Goal: Information Seeking & Learning: Learn about a topic

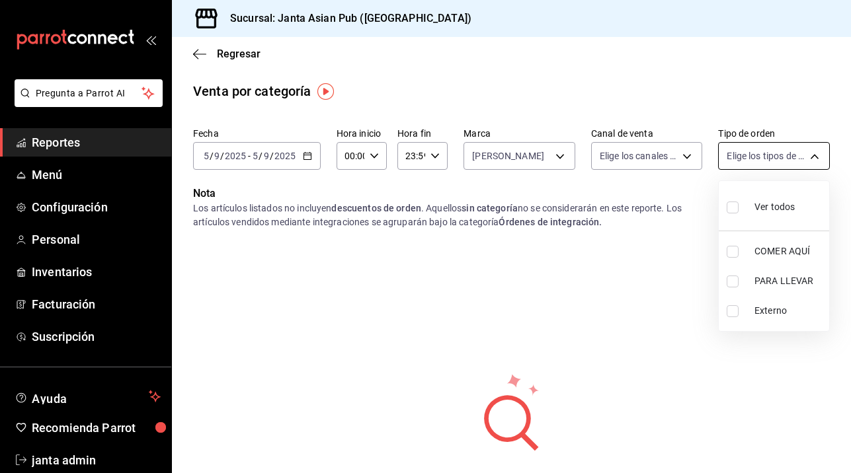
click at [816, 152] on body "Pregunta a Parrot AI Reportes Menú Configuración Personal Inventarios Facturaci…" at bounding box center [425, 236] width 851 height 473
click at [734, 246] on input "checkbox" at bounding box center [732, 252] width 12 height 12
checkbox input "true"
type input "cecbe1d2-0685-4b91-9b18-30ed67a7ce8a"
click at [307, 157] on div at bounding box center [425, 236] width 851 height 473
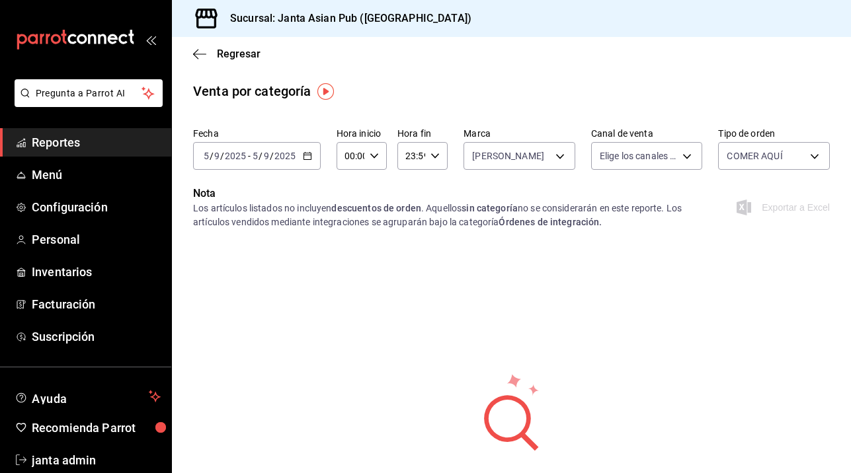
click at [307, 157] on icon "button" at bounding box center [307, 155] width 9 height 9
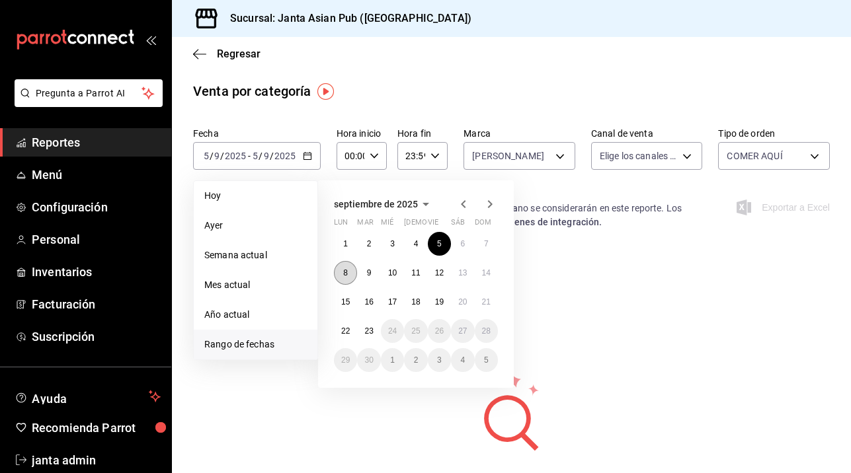
click at [344, 274] on abbr "8" at bounding box center [345, 272] width 5 height 9
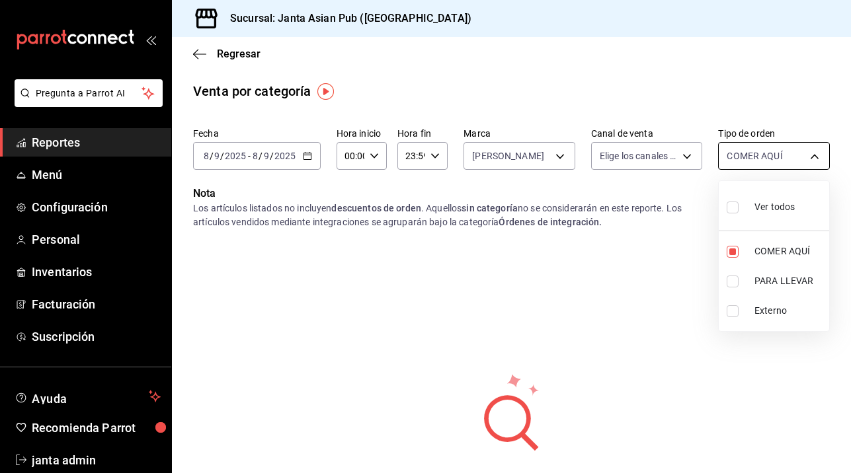
click at [813, 155] on body "Pregunta a Parrot AI Reportes Menú Configuración Personal Inventarios Facturaci…" at bounding box center [425, 236] width 851 height 473
click at [813, 155] on div at bounding box center [425, 236] width 851 height 473
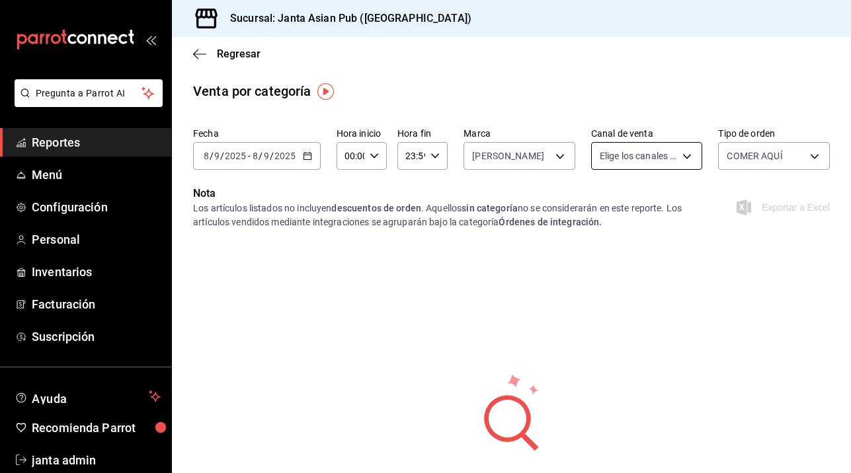
click at [688, 156] on body "Pregunta a Parrot AI Reportes Menú Configuración Personal Inventarios Facturaci…" at bounding box center [425, 236] width 851 height 473
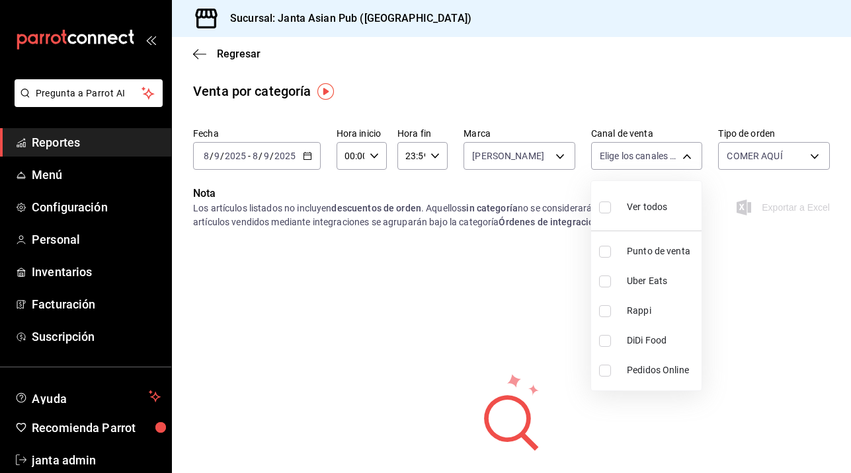
click at [611, 210] on label at bounding box center [607, 207] width 17 height 19
click at [611, 210] on input "checkbox" at bounding box center [605, 208] width 12 height 12
checkbox input "false"
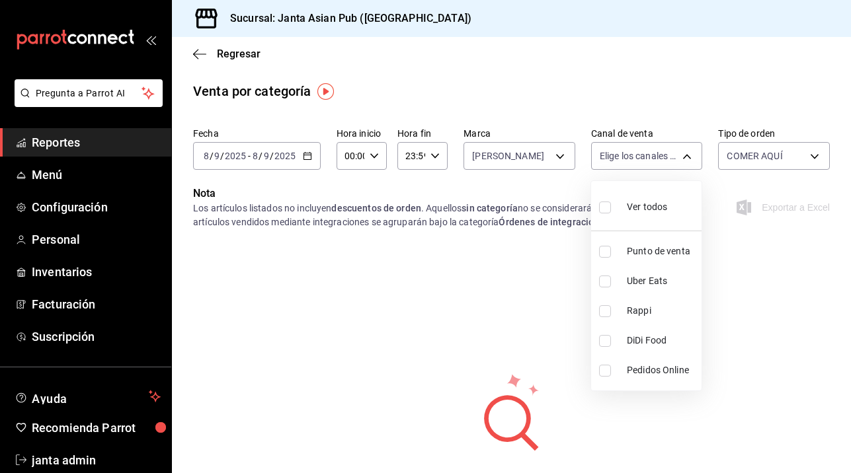
checkbox input "false"
click at [609, 208] on input "checkbox" at bounding box center [605, 208] width 12 height 12
checkbox input "true"
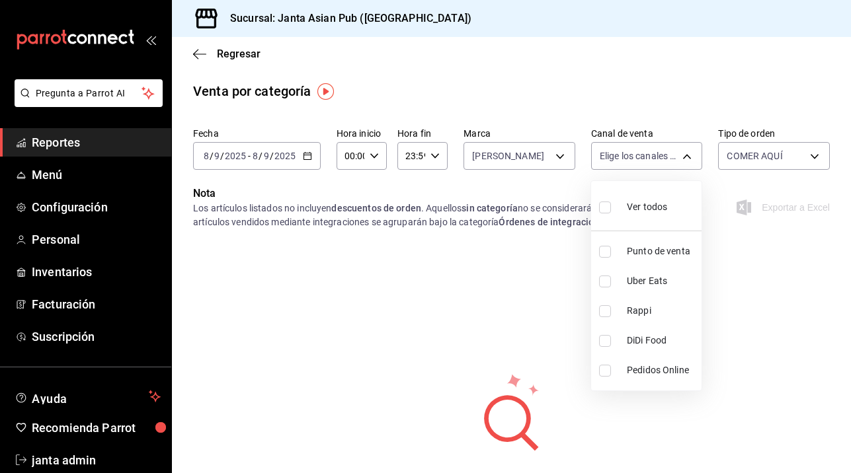
type input "PARROT,UBER_EATS,RAPPI,DIDI_FOOD,ONLINE"
checkbox input "true"
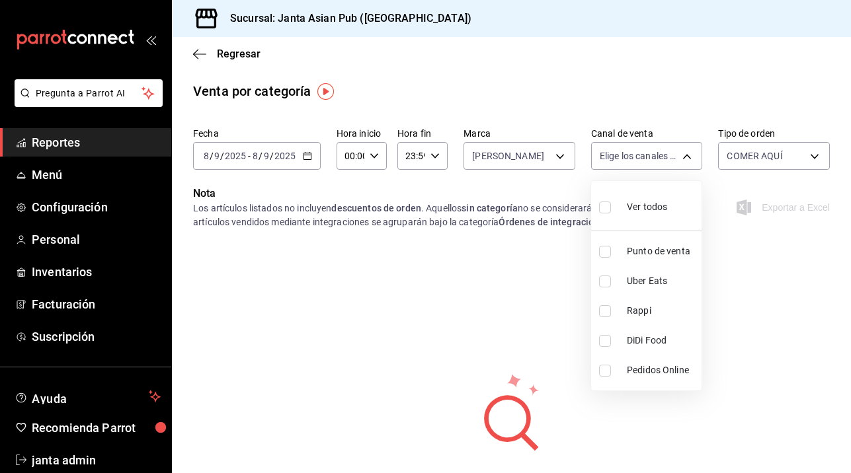
checkbox input "true"
click at [506, 288] on div at bounding box center [425, 236] width 851 height 473
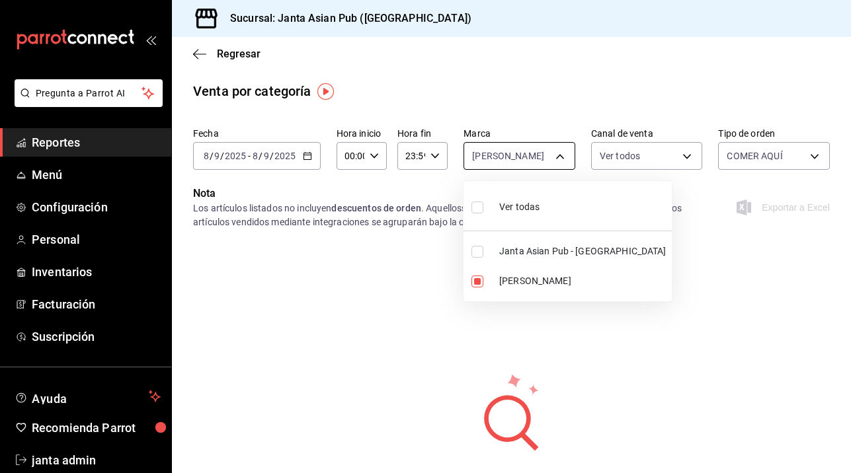
click at [559, 155] on body "Pregunta a Parrot AI Reportes Menú Configuración Personal Inventarios Facturaci…" at bounding box center [425, 236] width 851 height 473
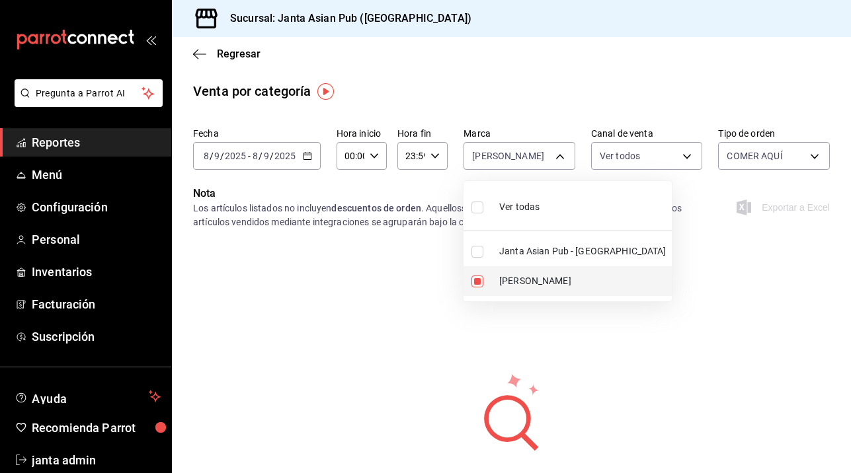
click at [470, 283] on li "[PERSON_NAME]" at bounding box center [567, 281] width 208 height 30
checkbox input "false"
click at [379, 378] on div at bounding box center [425, 236] width 851 height 473
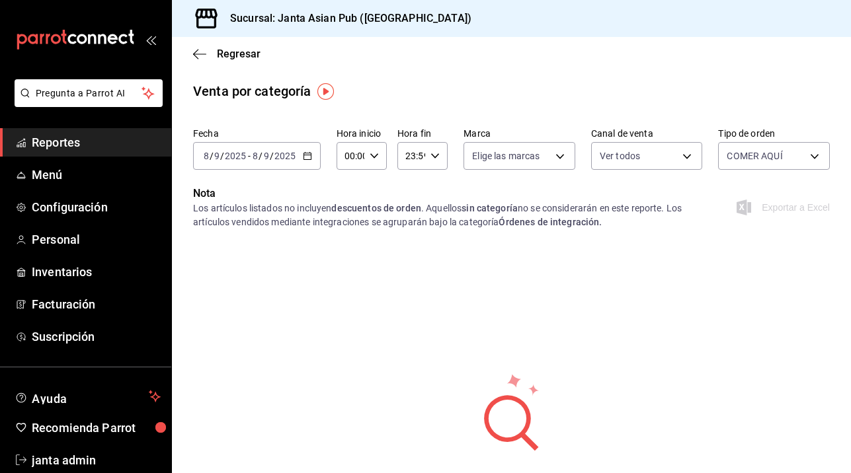
click at [304, 155] on \(Stroke\) "button" at bounding box center [306, 155] width 7 height 1
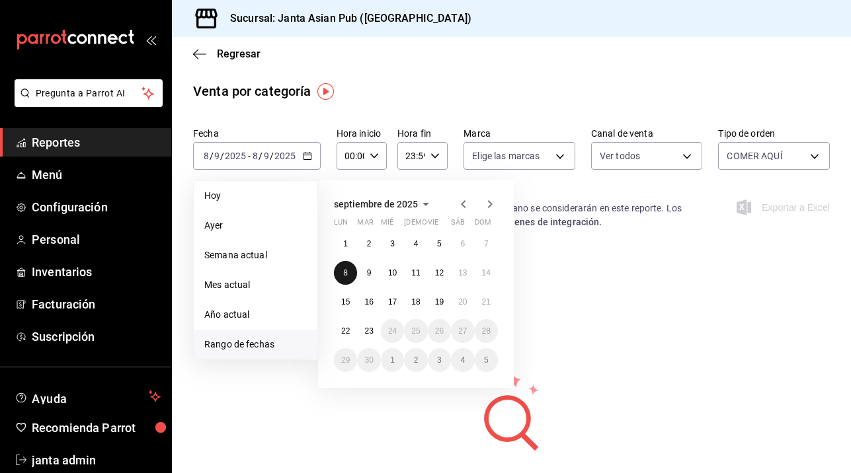
click at [340, 269] on button "8" at bounding box center [345, 273] width 23 height 24
click at [340, 269] on div "Fecha [DATE] [DATE] - [DATE] [DATE] [DATE] [DATE] Semana actual Mes actual Año …" at bounding box center [511, 330] width 679 height 416
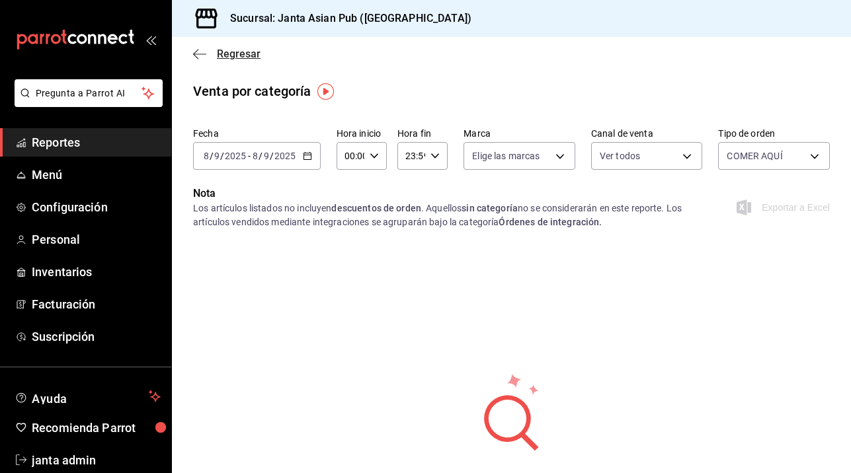
click at [196, 55] on icon "button" at bounding box center [199, 54] width 13 height 12
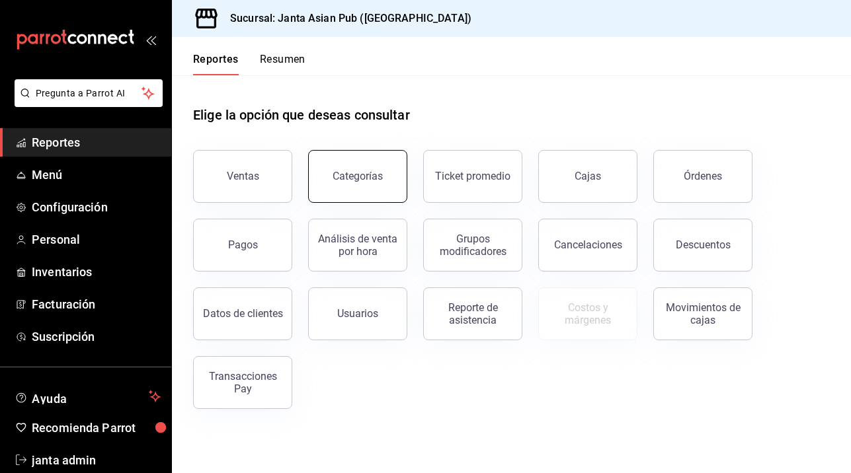
click at [353, 170] on button "Categorías" at bounding box center [357, 176] width 99 height 53
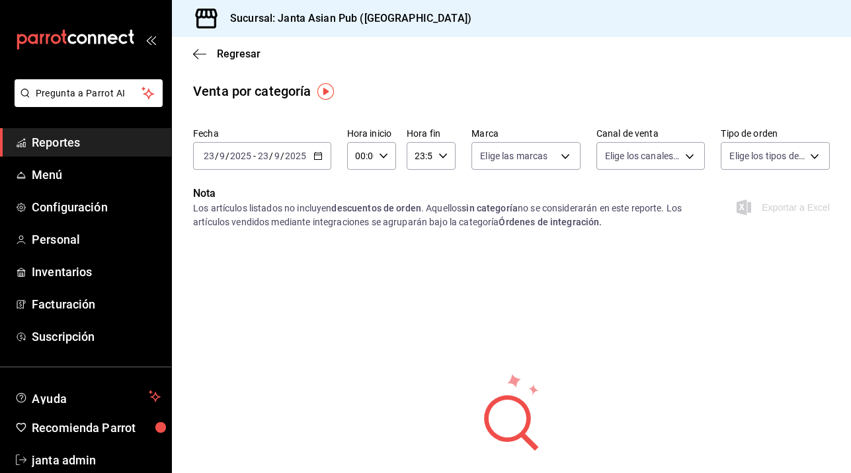
click at [316, 155] on icon "button" at bounding box center [317, 155] width 9 height 9
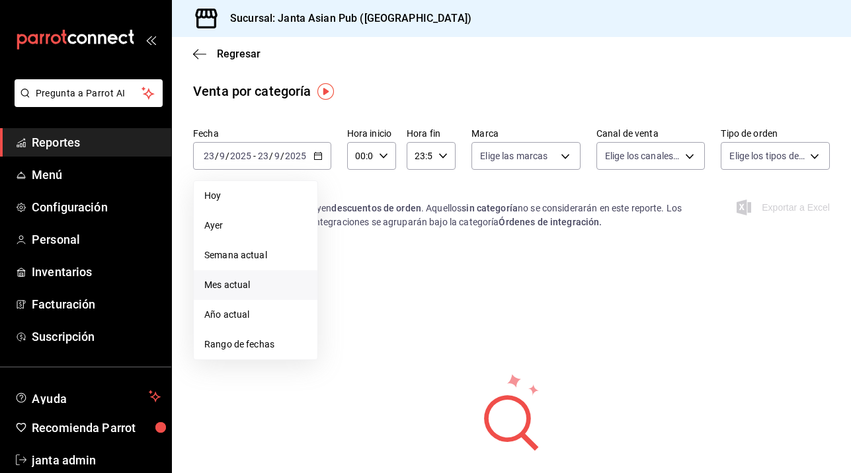
click at [235, 293] on li "Mes actual" at bounding box center [256, 285] width 124 height 30
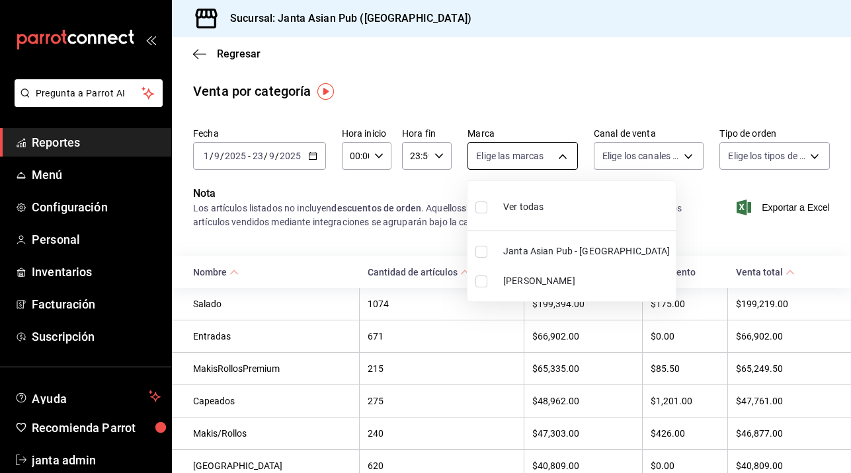
click at [555, 149] on body "Pregunta a Parrot AI Reportes Menú Configuración Personal Inventarios Facturaci…" at bounding box center [425, 236] width 851 height 473
click at [479, 287] on input "checkbox" at bounding box center [481, 282] width 12 height 12
checkbox input "true"
type input "be46397b-311f-4062-b626-5c189c252b46"
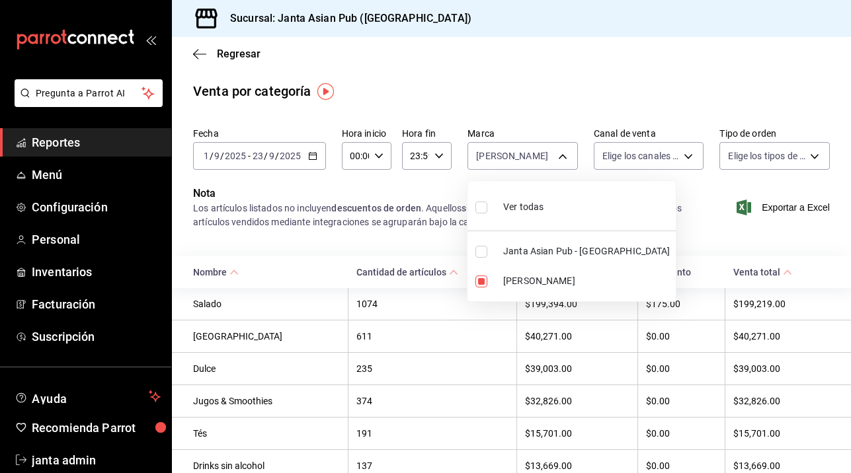
click at [686, 153] on div at bounding box center [425, 236] width 851 height 473
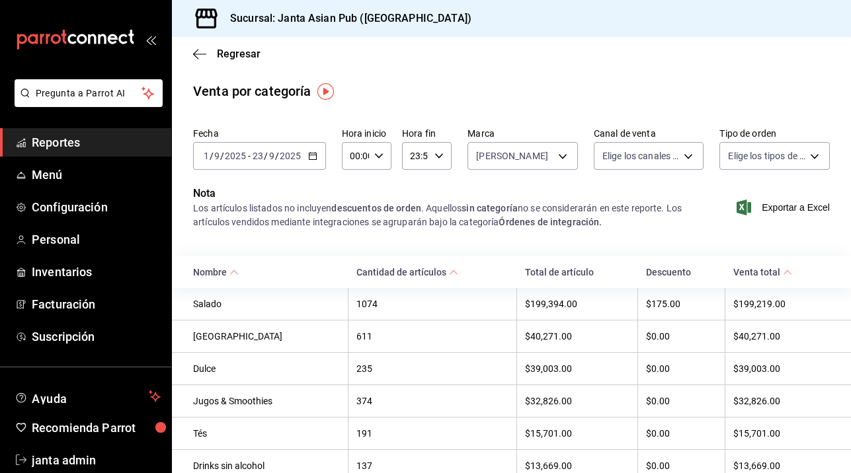
click at [686, 153] on body "Pregunta a Parrot AI Reportes Menú Configuración Personal Inventarios Facturaci…" at bounding box center [425, 236] width 851 height 473
click at [607, 205] on input "checkbox" at bounding box center [607, 208] width 12 height 12
checkbox input "true"
type input "PARROT,UBER_EATS,RAPPI,DIDI_FOOD,ONLINE"
checkbox input "true"
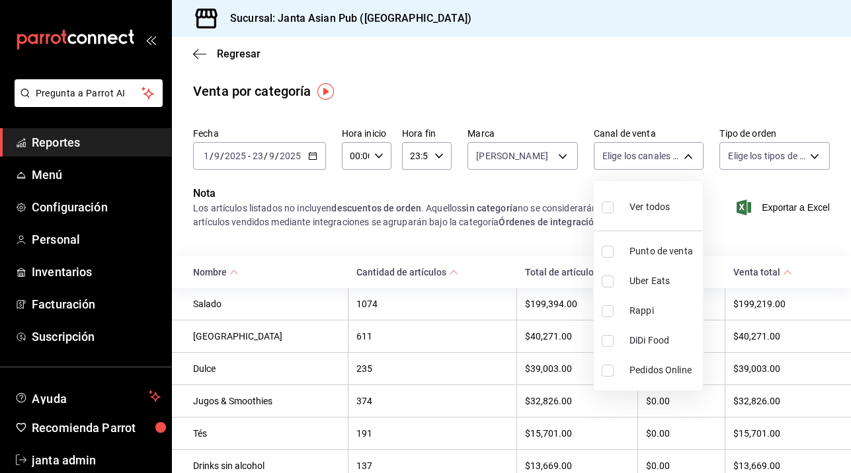
checkbox input "true"
click at [818, 157] on div at bounding box center [425, 236] width 851 height 473
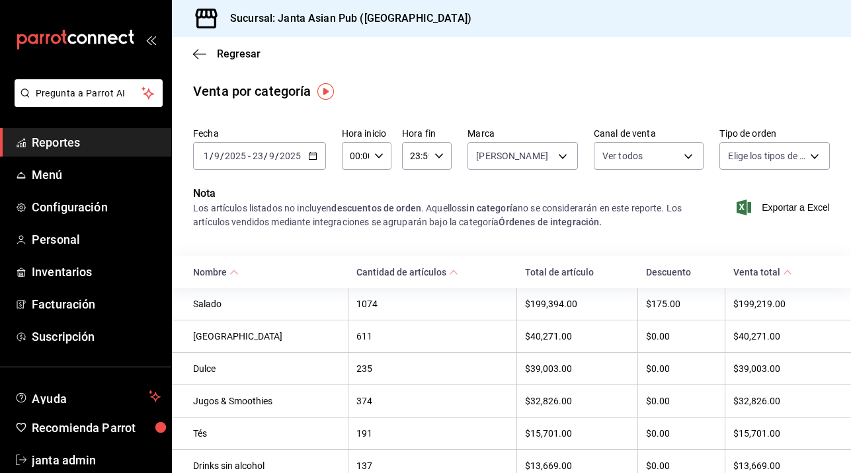
click at [818, 157] on body "Pregunta a Parrot AI Reportes Menú Configuración Personal Inventarios Facturaci…" at bounding box center [425, 236] width 851 height 473
click at [733, 206] on input "checkbox" at bounding box center [734, 208] width 12 height 12
checkbox input "true"
type input "cecbe1d2-0685-4b91-9b18-30ed67a7ce8a,c7915639-2b54-4f57-83bf-29acfaaa6073,EXTER…"
checkbox input "true"
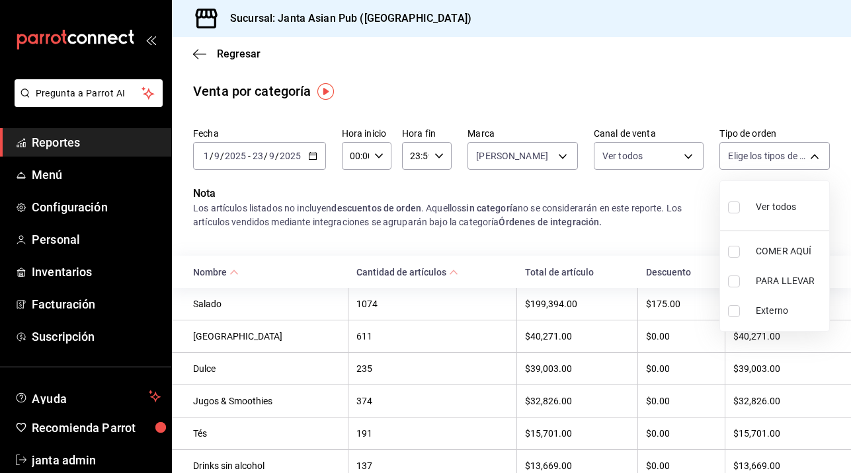
checkbox input "true"
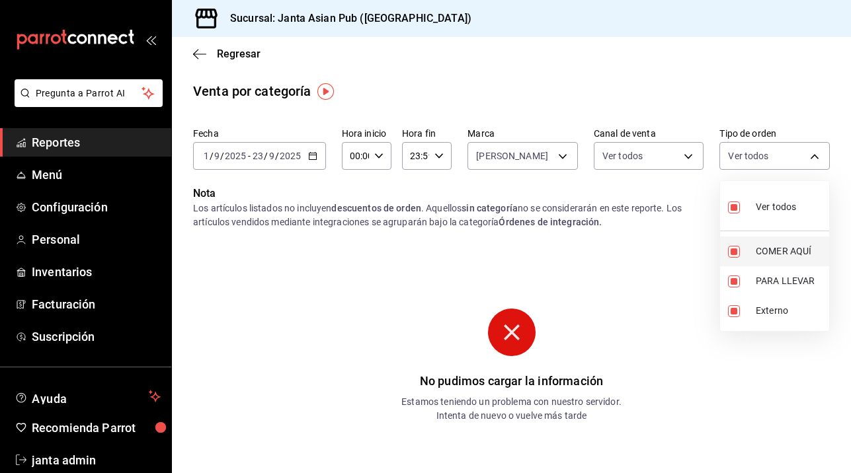
click at [741, 252] on label at bounding box center [736, 252] width 17 height 12
click at [739, 252] on input "checkbox" at bounding box center [734, 252] width 12 height 12
checkbox input "true"
type input "c7915639-2b54-4f57-83bf-29acfaaa6073,EXTERNAL,cecbe1d2-0685-4b91-9b18-30ed67a7c…"
checkbox input "true"
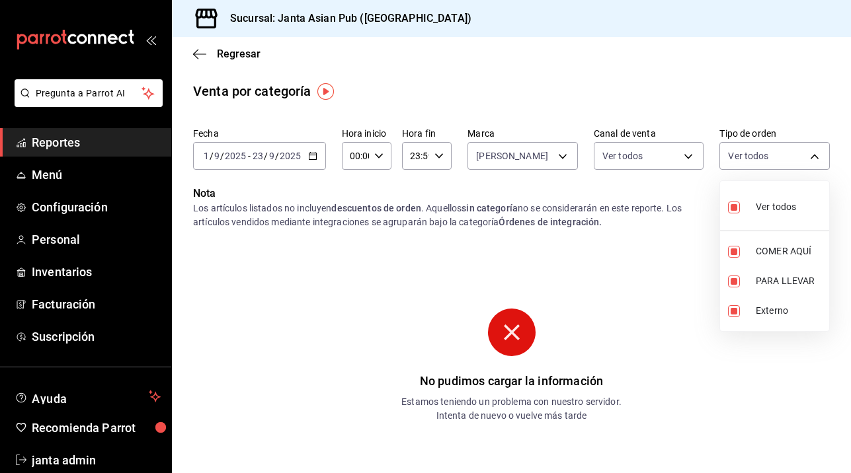
click at [700, 260] on div at bounding box center [425, 236] width 851 height 473
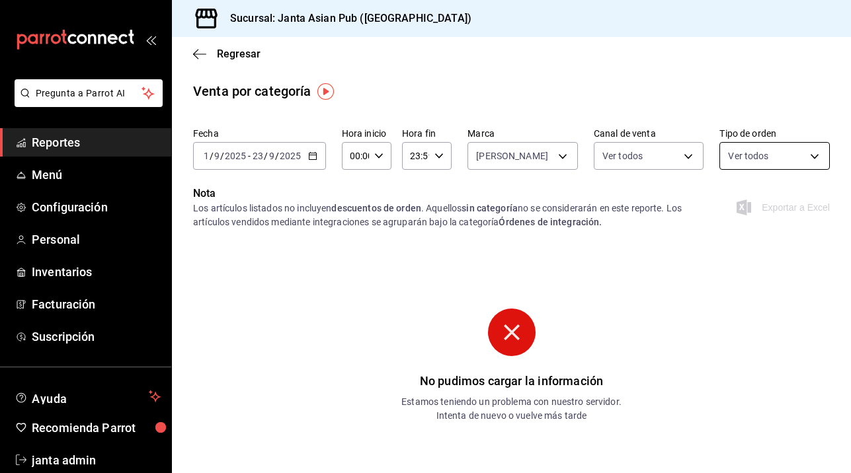
click at [808, 153] on body "Pregunta a Parrot AI Reportes Menú Configuración Personal Inventarios Facturaci…" at bounding box center [425, 236] width 851 height 473
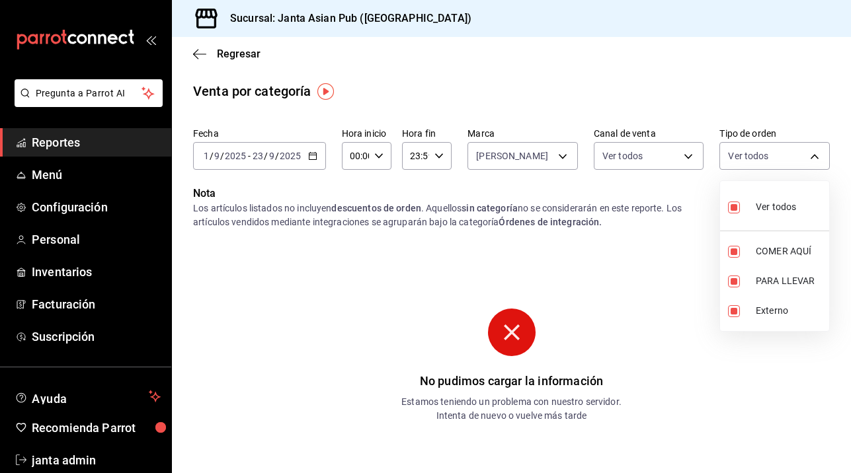
click at [736, 208] on input "checkbox" at bounding box center [734, 208] width 12 height 12
checkbox input "false"
